Goal: Navigation & Orientation: Find specific page/section

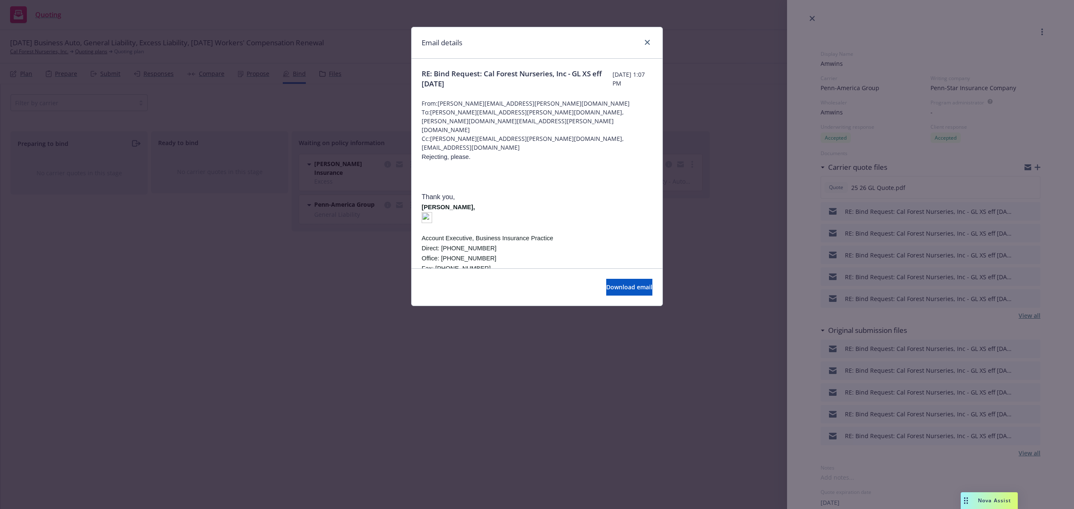
select select "CA"
click at [647, 44] on icon "close" at bounding box center [647, 42] width 5 height 5
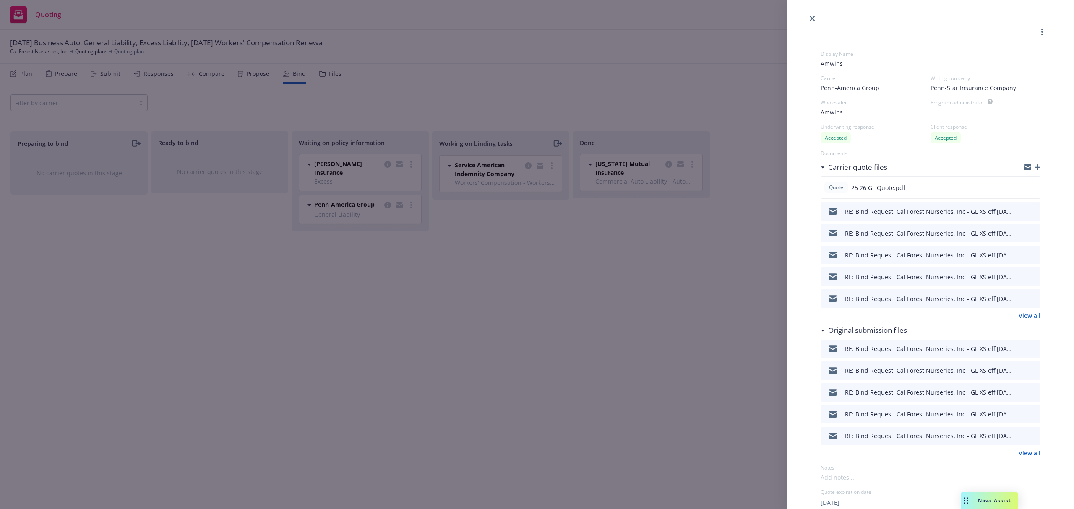
click at [205, 281] on div "Display Name Amwins Carrier Penn-America Group Writing company Penn-Star Insura…" at bounding box center [537, 254] width 1074 height 509
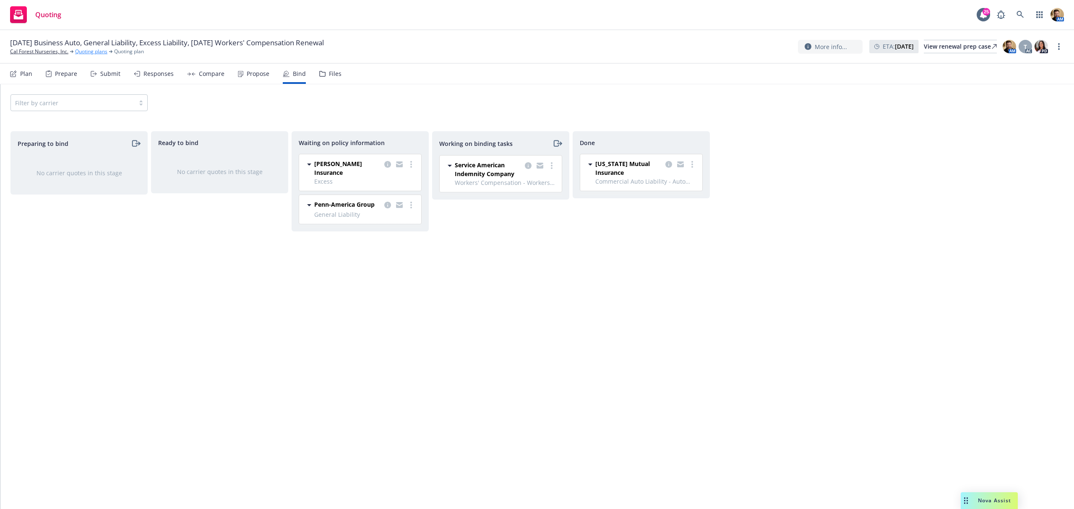
click at [81, 52] on link "Quoting plans" at bounding box center [91, 52] width 32 height 8
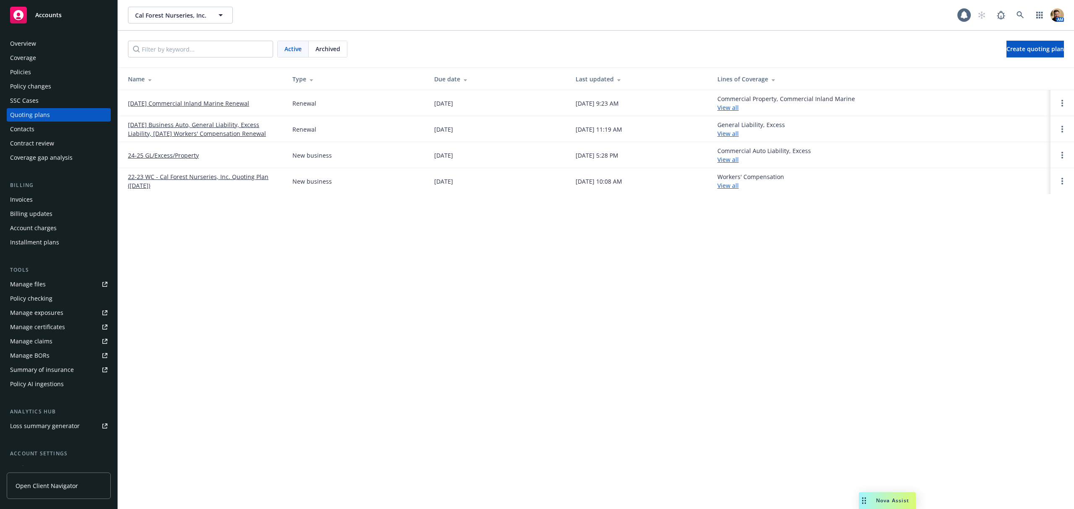
click at [32, 64] on div "Coverage" at bounding box center [23, 57] width 26 height 13
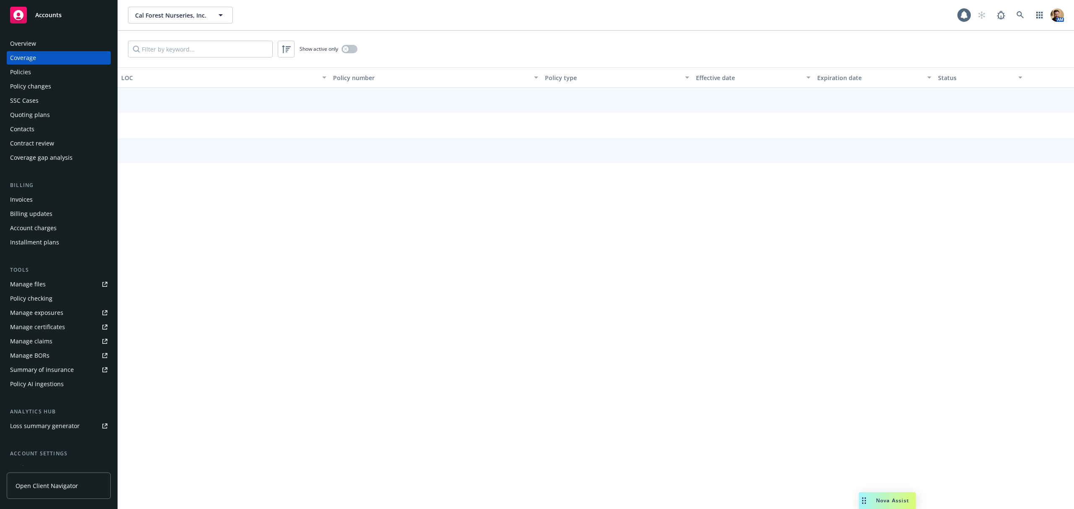
click at [31, 71] on div "Policies" at bounding box center [58, 71] width 97 height 13
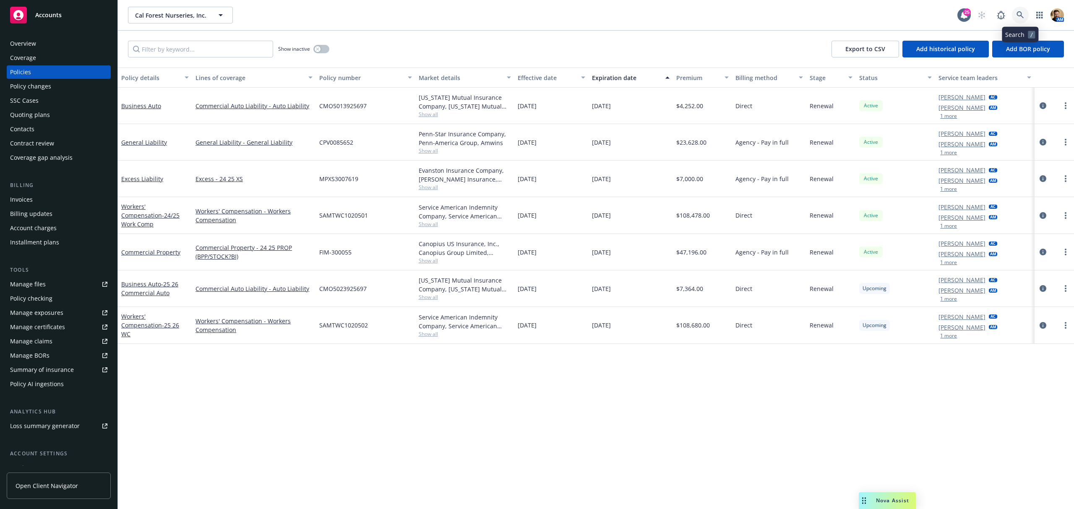
click at [1023, 10] on link at bounding box center [1020, 15] width 17 height 17
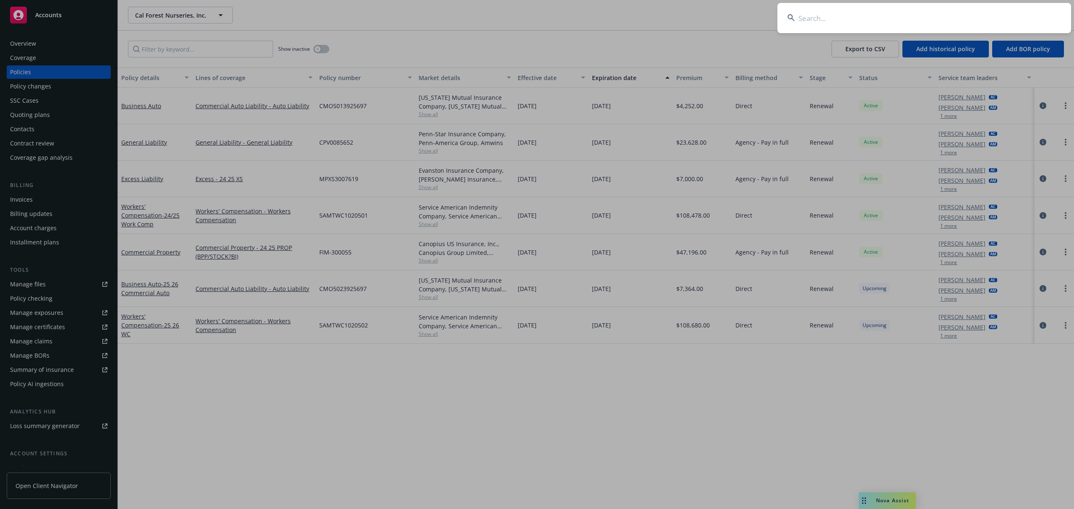
click at [978, 17] on input at bounding box center [925, 18] width 294 height 30
